Goal: Information Seeking & Learning: Learn about a topic

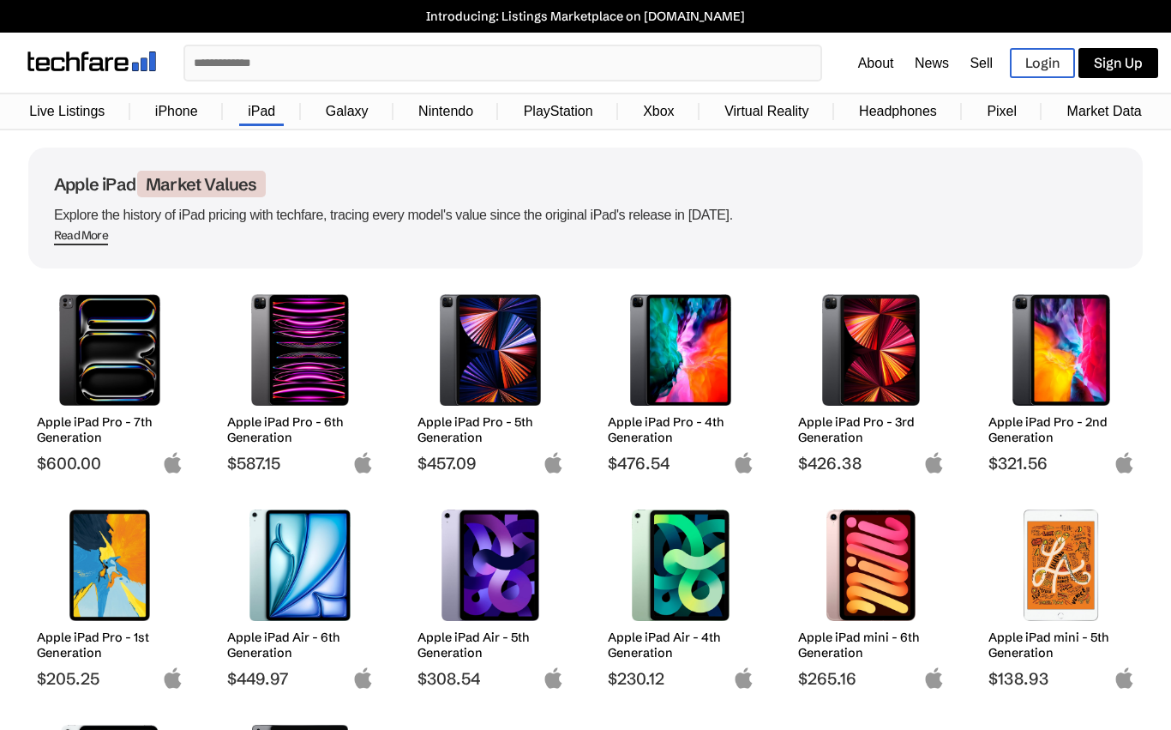
click at [227, 68] on input "text" at bounding box center [502, 62] width 635 height 33
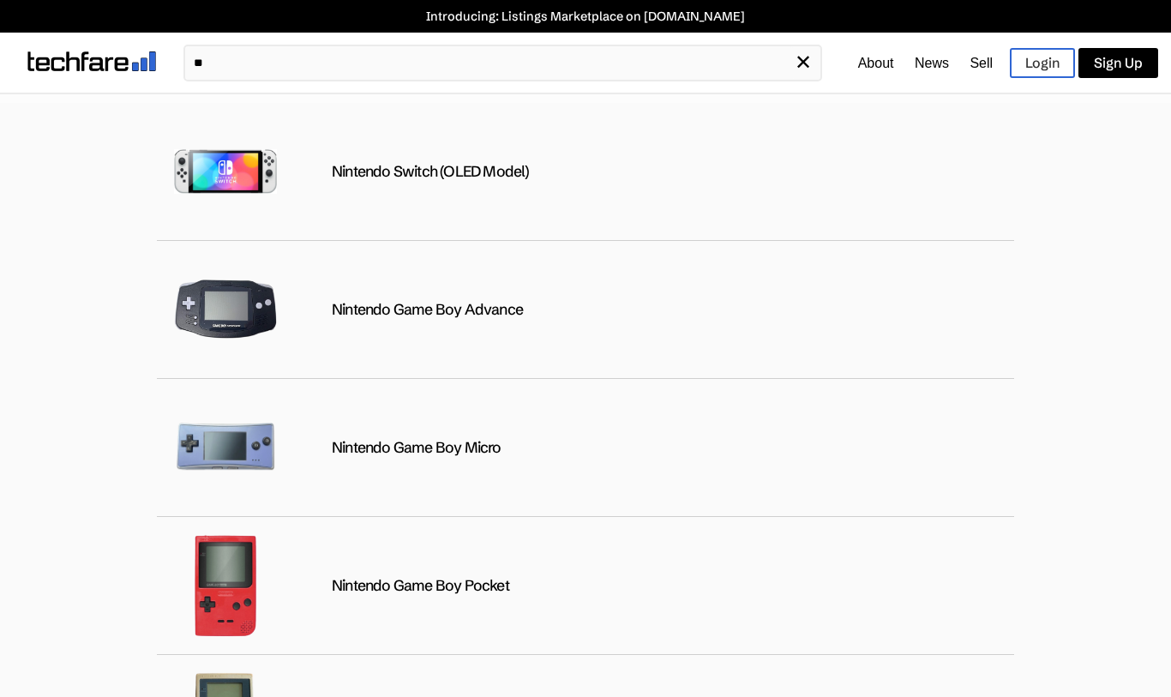
type input "*"
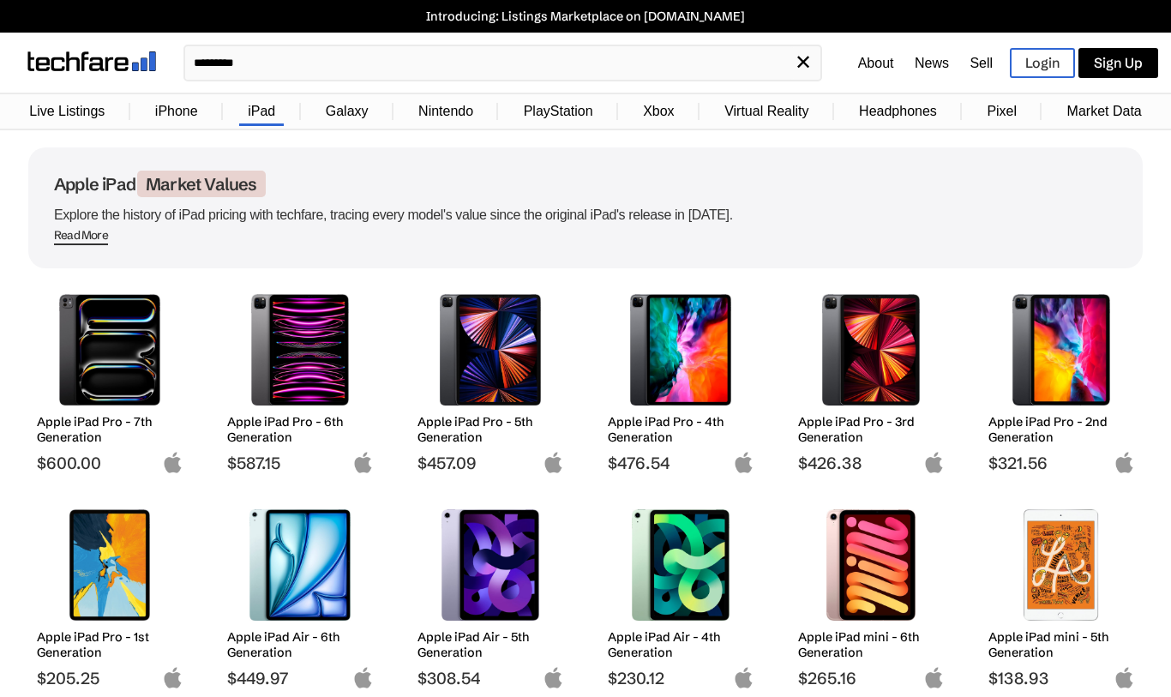
type input "*********"
click at [239, 187] on span "Market Values" at bounding box center [201, 184] width 129 height 27
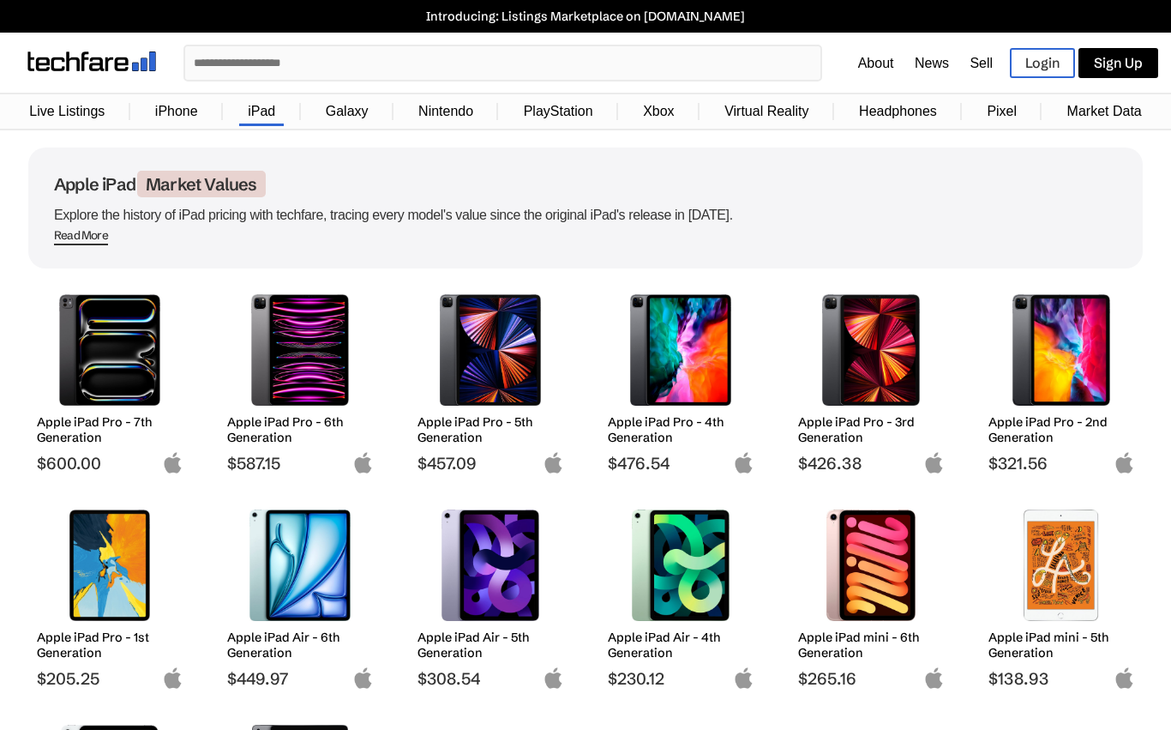
click at [210, 187] on span "Market Values" at bounding box center [201, 184] width 129 height 27
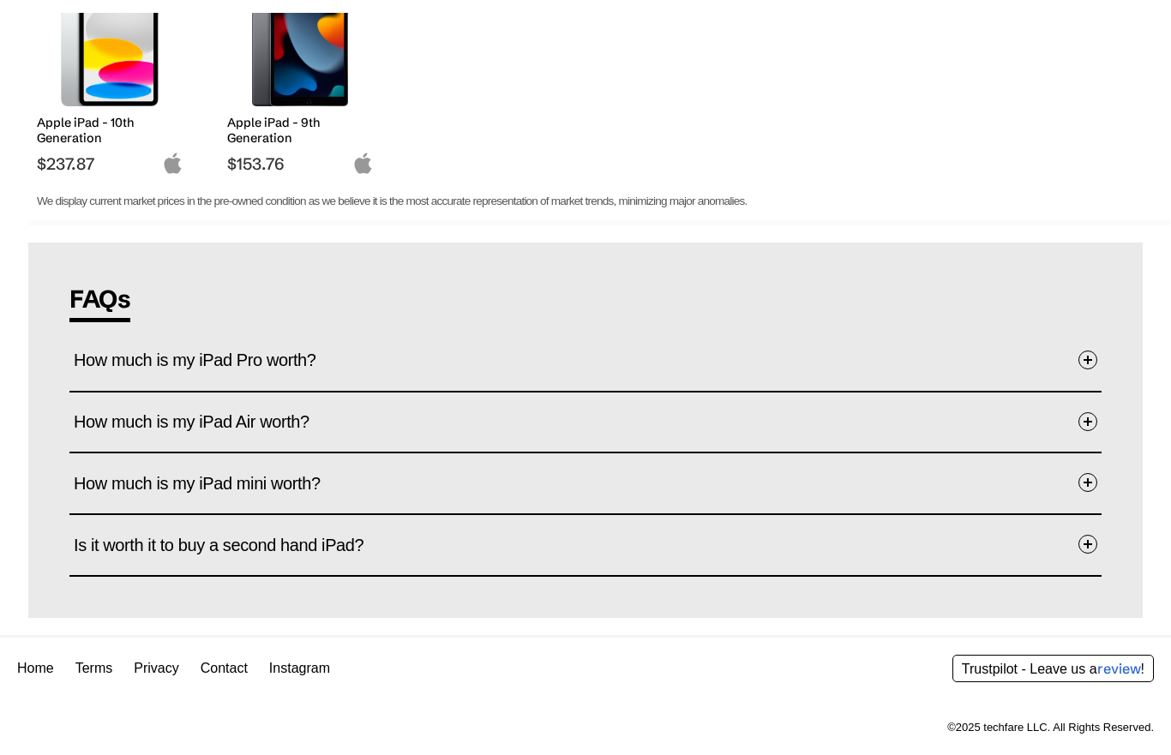
scroll to position [754, 0]
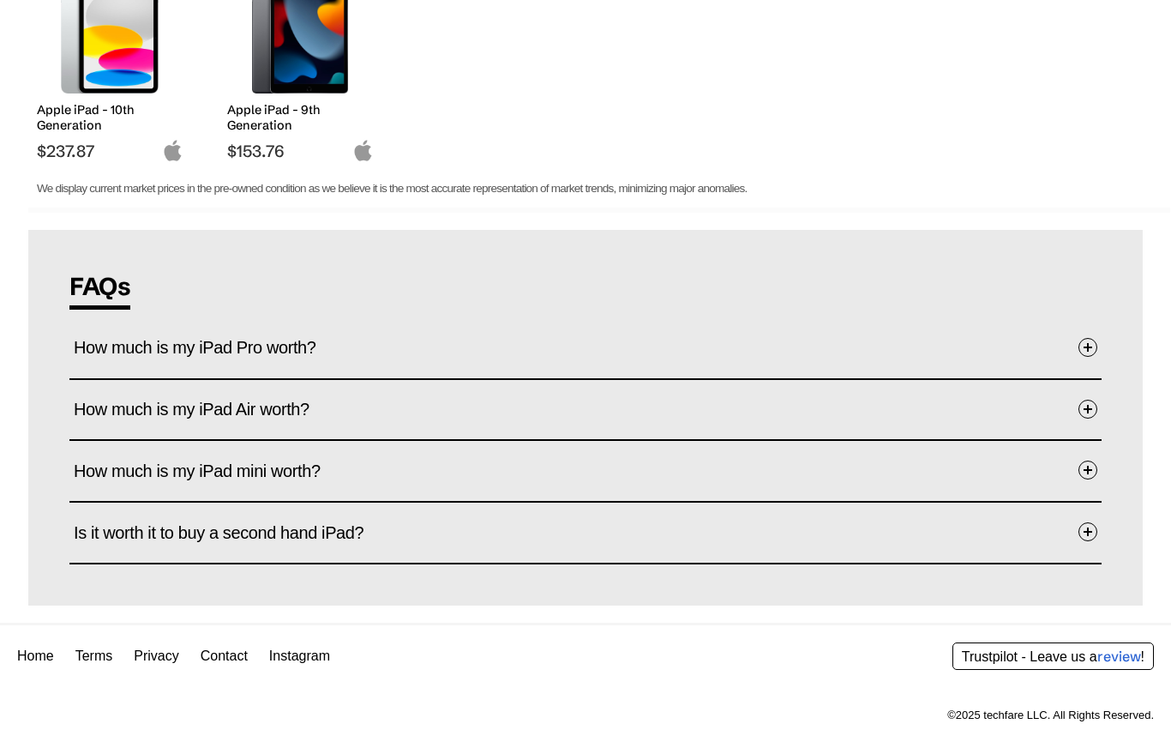
click at [1095, 338] on span at bounding box center [1088, 347] width 19 height 19
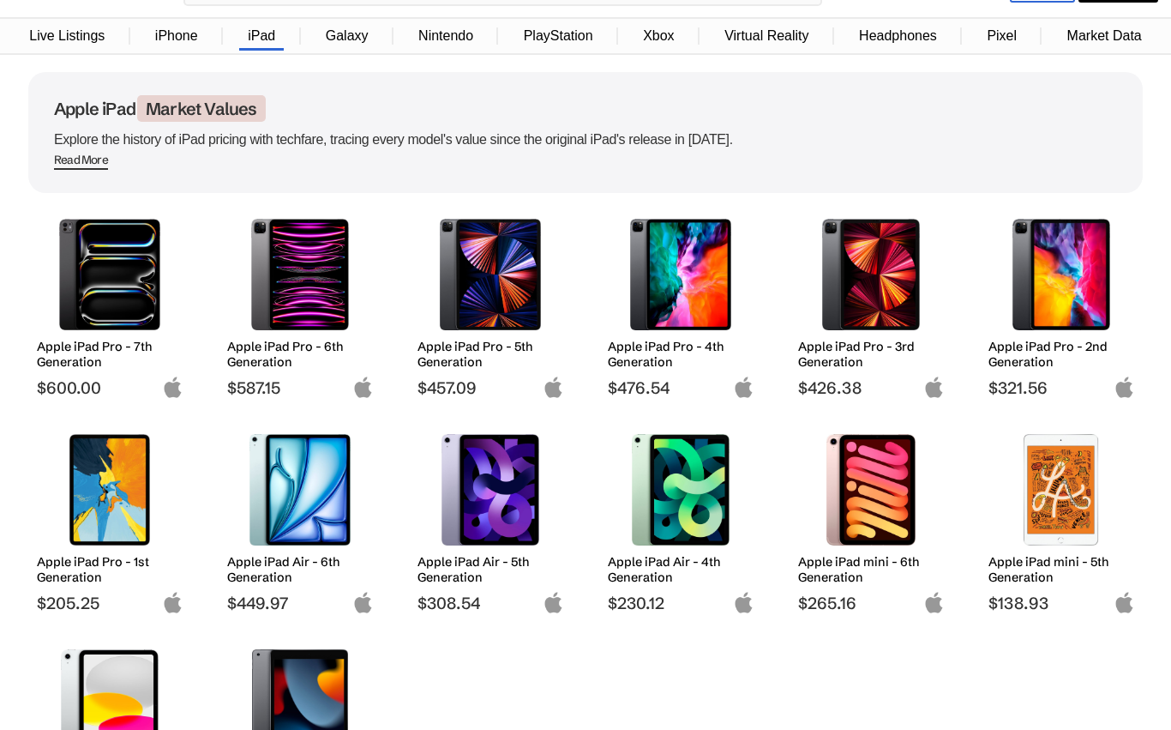
scroll to position [0, 0]
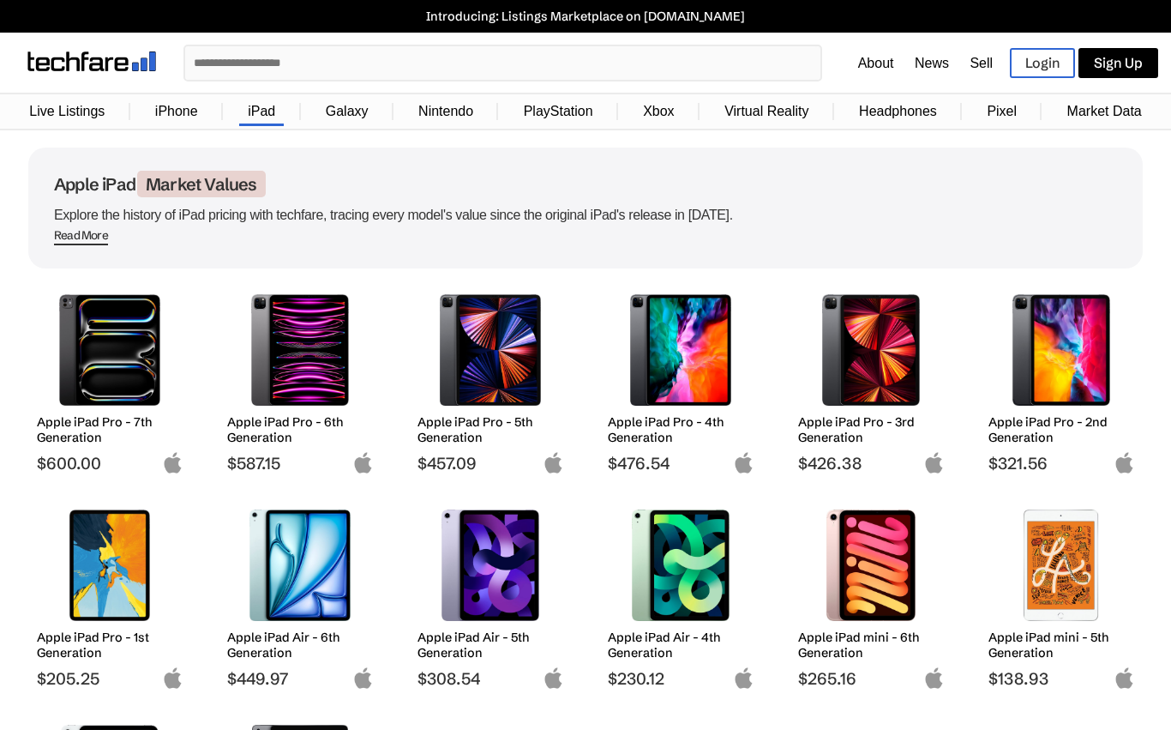
click at [93, 245] on span "Read More" at bounding box center [81, 236] width 54 height 17
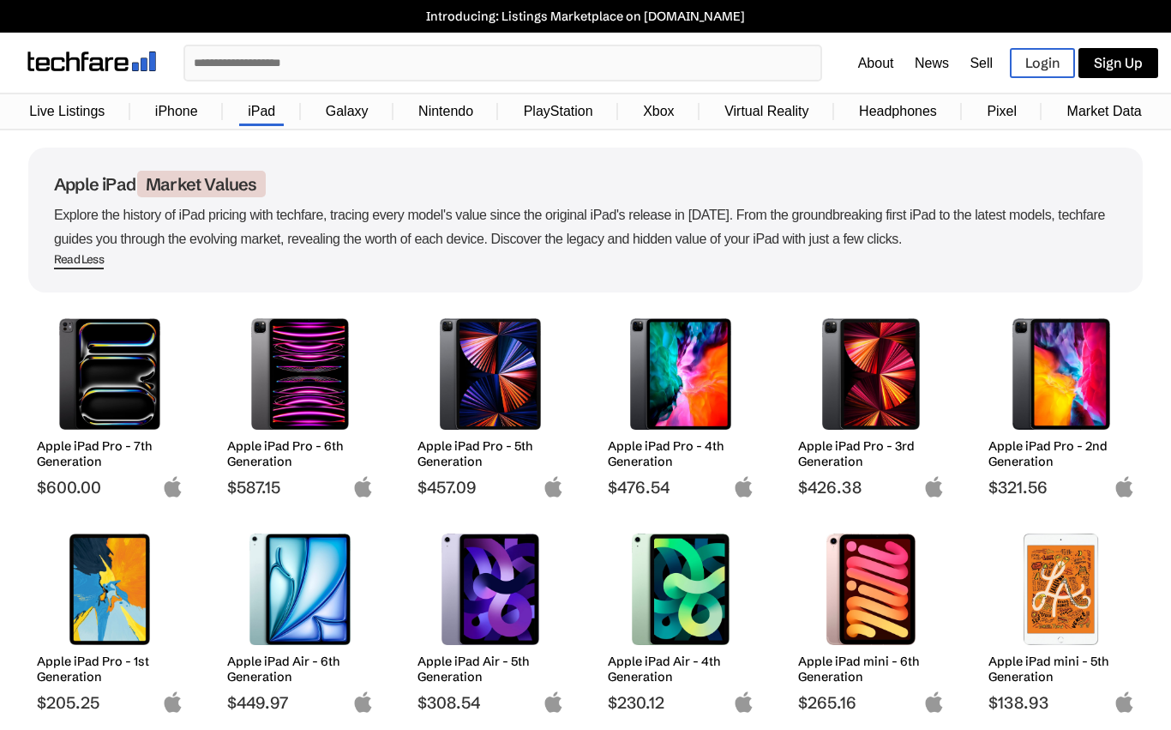
click at [1111, 125] on link "Market Data" at bounding box center [1105, 111] width 92 height 33
click at [1117, 108] on link "Market Data" at bounding box center [1105, 111] width 92 height 33
click at [1103, 119] on link "Market Data" at bounding box center [1105, 111] width 92 height 33
